Goal: Information Seeking & Learning: Learn about a topic

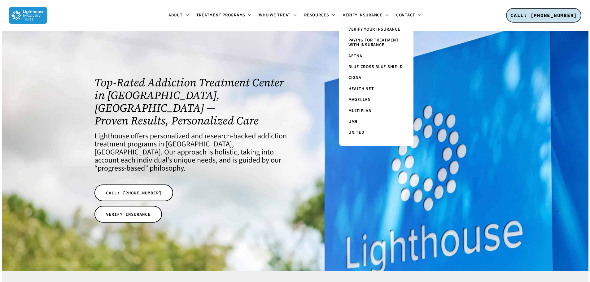
click at [363, 40] on span "Paying for Treatment with Insurance" at bounding box center [373, 42] width 50 height 11
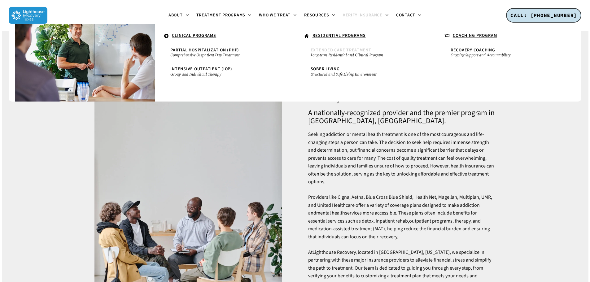
click at [331, 49] on span "Extended Care Treatment" at bounding box center [341, 50] width 61 height 6
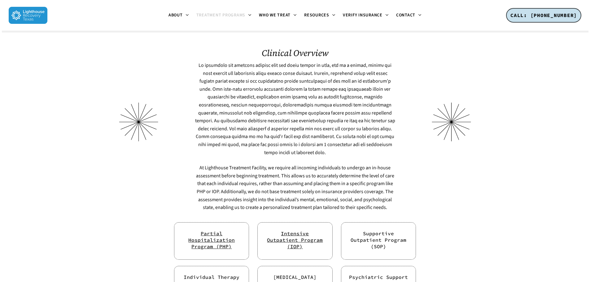
scroll to position [1177, 0]
